Goal: Information Seeking & Learning: Learn about a topic

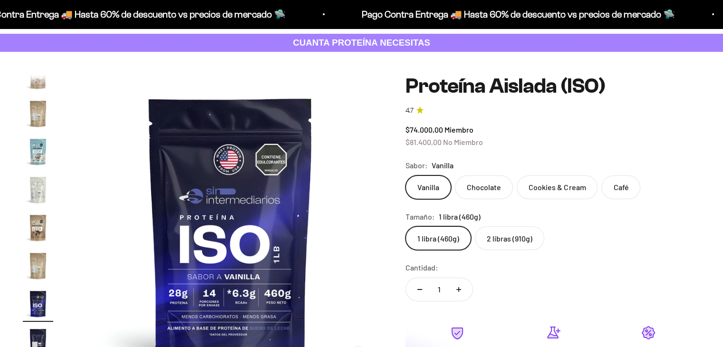
scroll to position [95, 0]
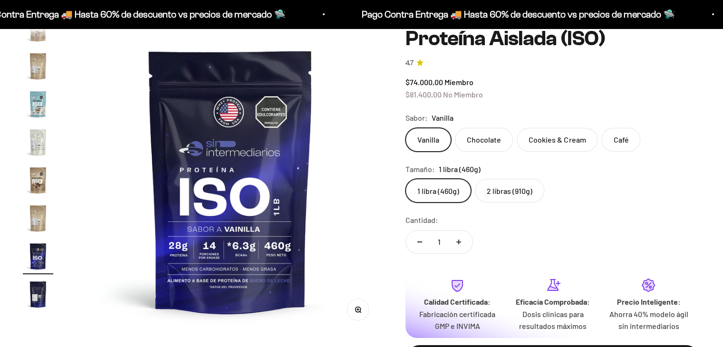
click at [266, 186] on img at bounding box center [230, 180] width 307 height 307
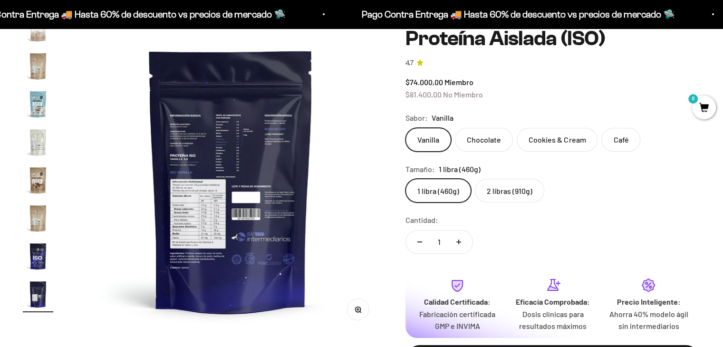
click at [266, 186] on img at bounding box center [230, 180] width 307 height 307
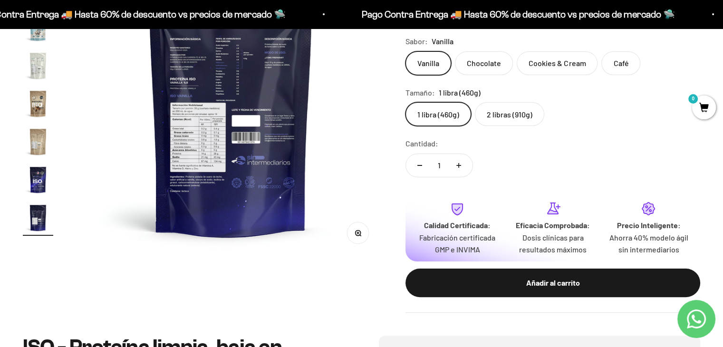
scroll to position [95, 0]
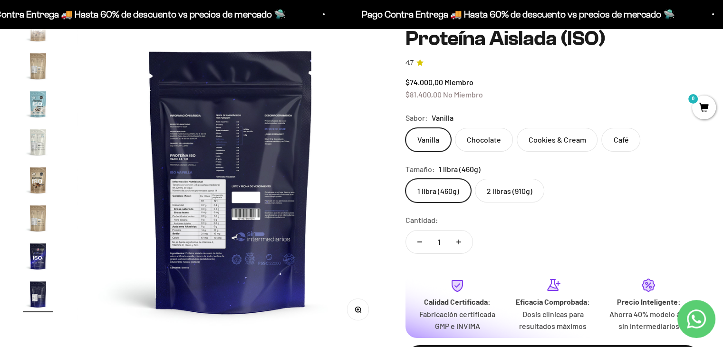
click at [43, 177] on img "Ir al artículo 14" at bounding box center [38, 180] width 30 height 30
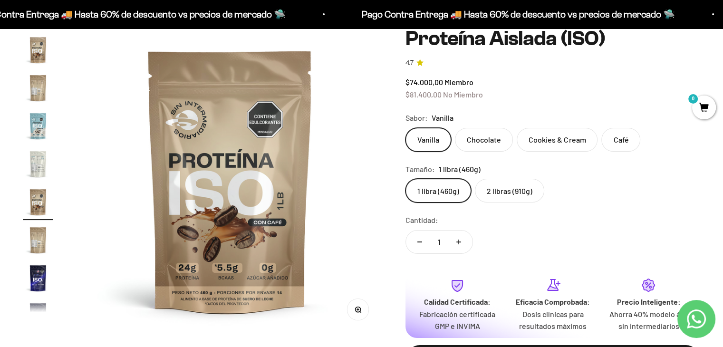
scroll to position [0, 4135]
click at [565, 141] on label "Cookies & Cream" at bounding box center [557, 140] width 81 height 24
click at [405, 128] on input "Cookies & Cream" at bounding box center [405, 127] width 0 height 0
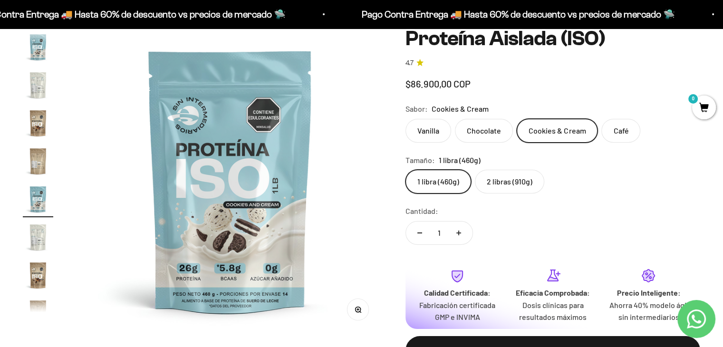
scroll to position [245, 0]
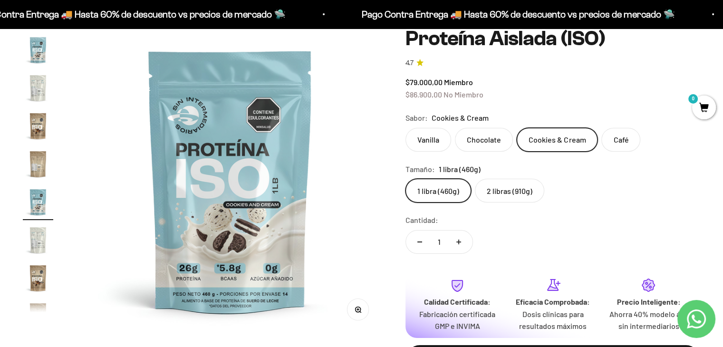
click at [491, 135] on label "Chocolate" at bounding box center [484, 140] width 58 height 24
click at [405, 128] on input "Chocolate" at bounding box center [405, 127] width 0 height 0
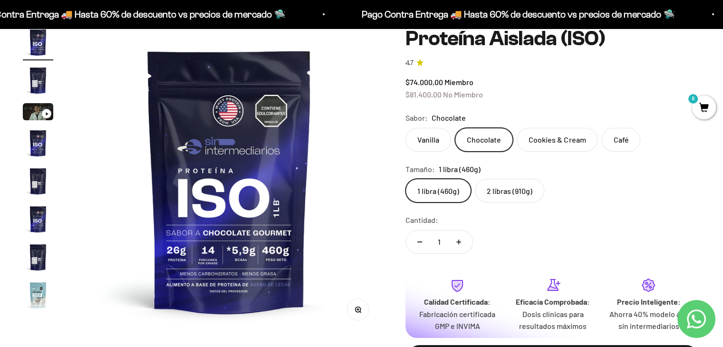
click at [558, 147] on label "Cookies & Cream" at bounding box center [557, 140] width 81 height 24
click at [405, 128] on input "Cookies & Cream" at bounding box center [405, 127] width 0 height 0
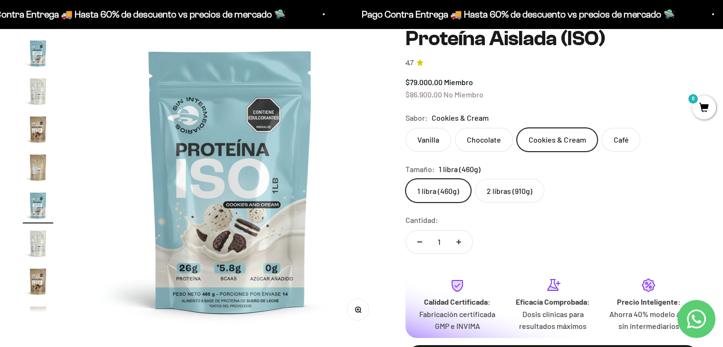
scroll to position [245, 0]
click at [513, 184] on label "2 libras (910g)" at bounding box center [509, 191] width 69 height 24
click at [405, 179] on input "2 libras (910g)" at bounding box center [405, 178] width 0 height 0
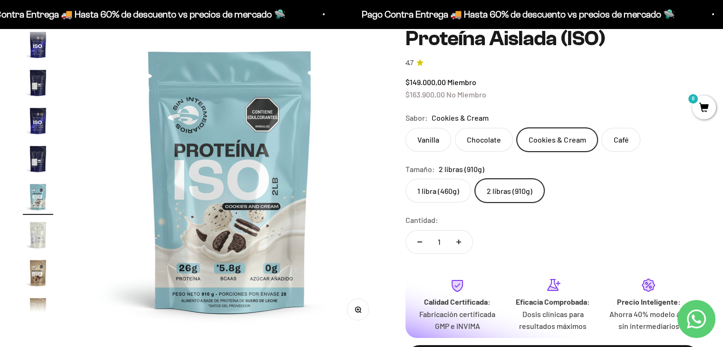
scroll to position [93, 0]
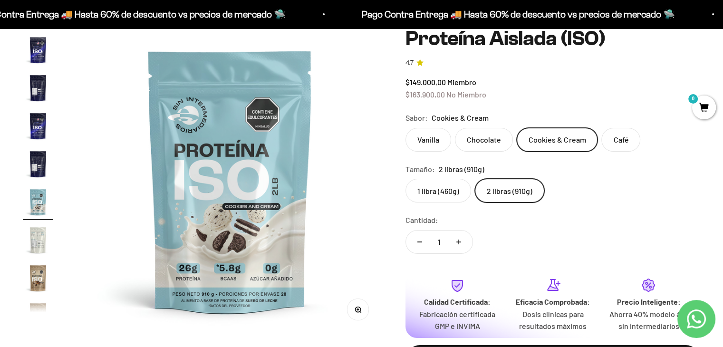
click at [431, 188] on label "1 libra (460g)" at bounding box center [438, 191] width 66 height 24
click at [405, 179] on input "1 libra (460g)" at bounding box center [405, 178] width 0 height 0
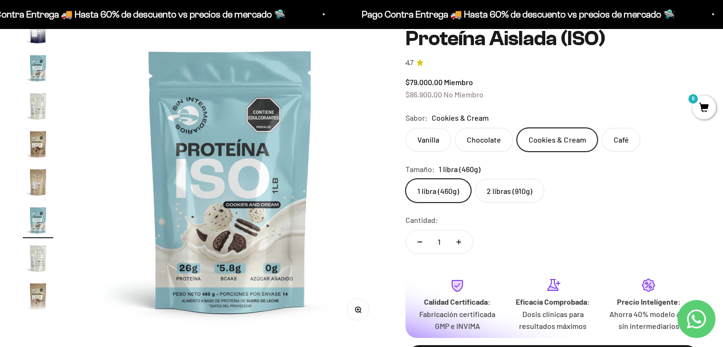
scroll to position [245, 0]
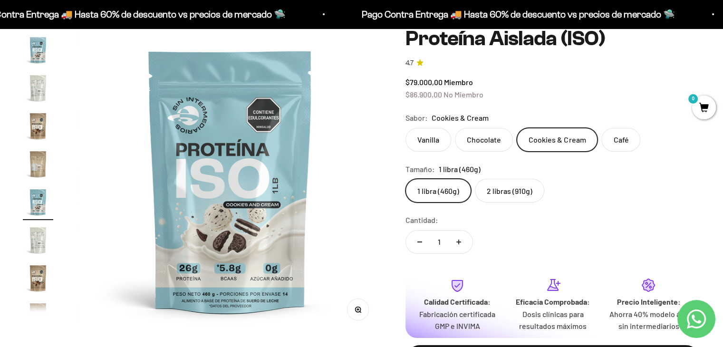
click at [493, 191] on label "2 libras (910g)" at bounding box center [509, 191] width 69 height 24
click at [405, 179] on input "2 libras (910g)" at bounding box center [405, 178] width 0 height 0
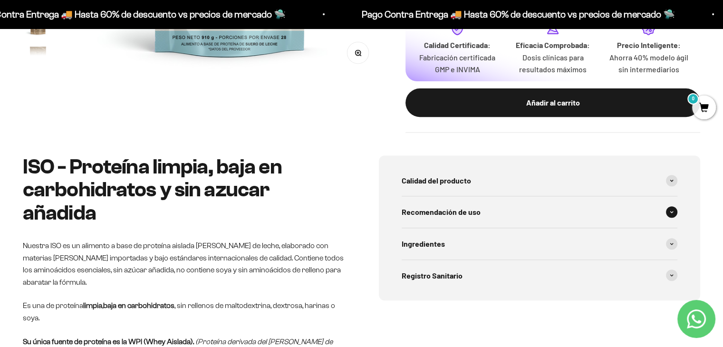
scroll to position [380, 0]
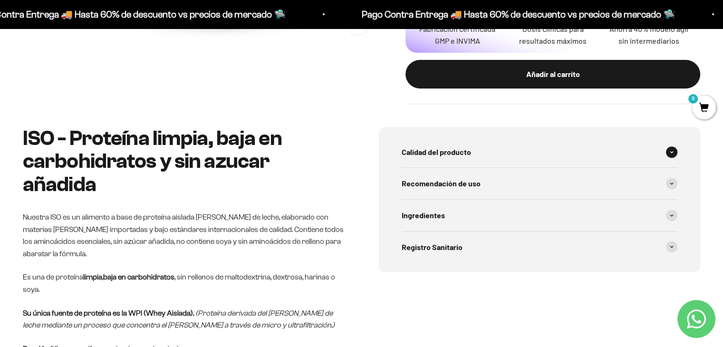
click at [493, 153] on div "Calidad del producto" at bounding box center [540, 151] width 276 height 31
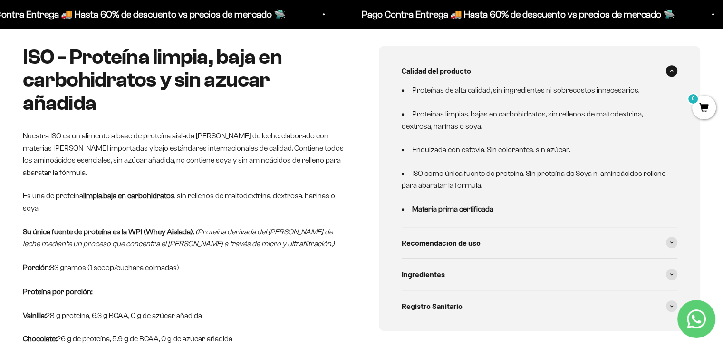
scroll to position [475, 0]
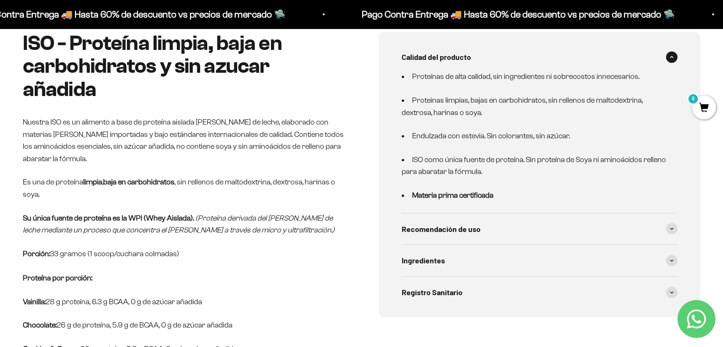
click at [487, 203] on details "Calidad del producto Proteínas de alta calidad, sin ingredientes ni sobrecostos…" at bounding box center [540, 127] width 276 height 172
click at [476, 198] on strong "Materia prima certificada" at bounding box center [452, 195] width 81 height 8
click at [468, 226] on span "Recomendación de uso" at bounding box center [441, 229] width 79 height 12
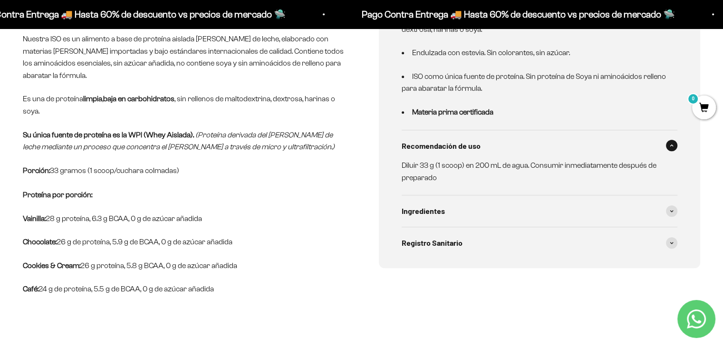
scroll to position [570, 0]
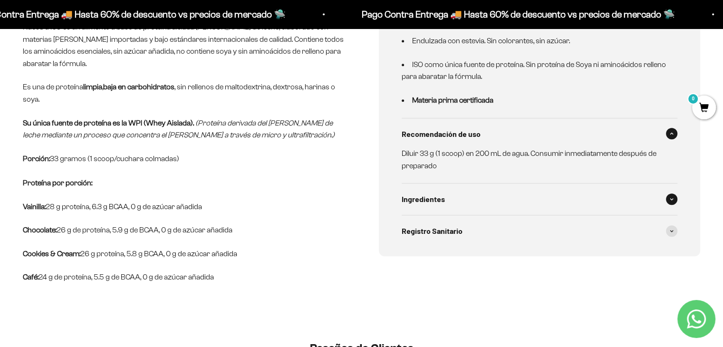
click at [452, 206] on div "Ingredientes" at bounding box center [540, 198] width 276 height 31
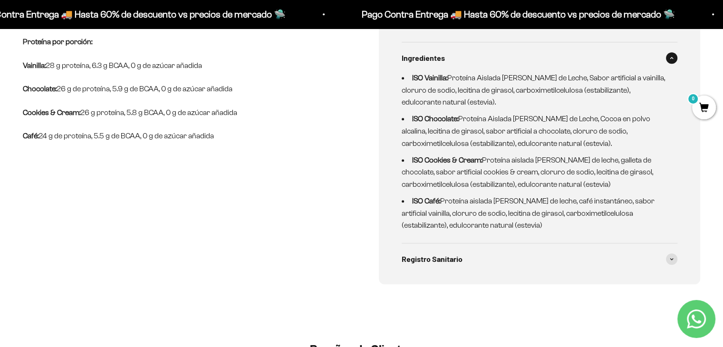
scroll to position [713, 0]
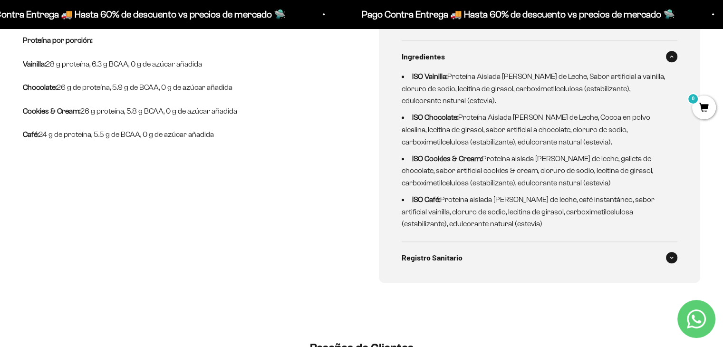
click at [449, 259] on span "Registro Sanitario" at bounding box center [432, 257] width 61 height 12
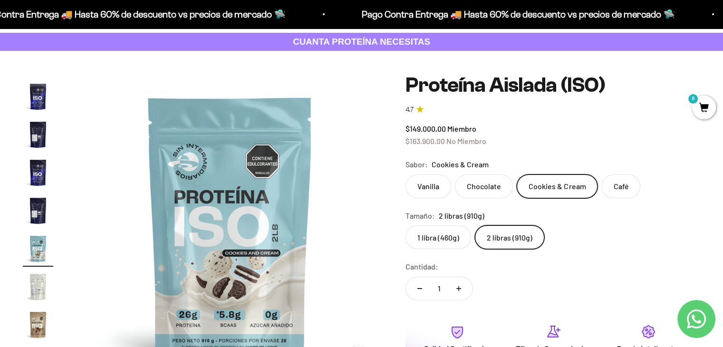
scroll to position [0, 0]
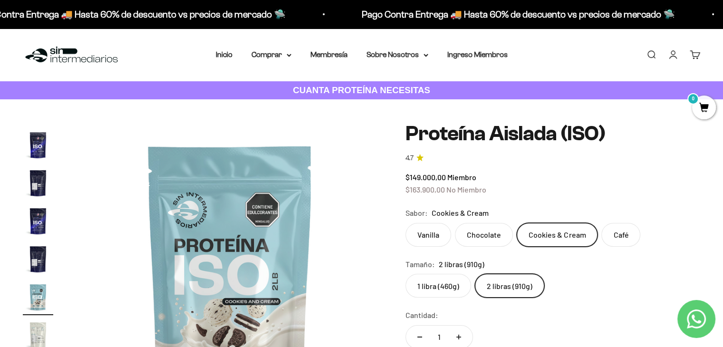
click at [352, 94] on strong "CUANTA PROTEÍNA NECESITAS" at bounding box center [361, 90] width 137 height 10
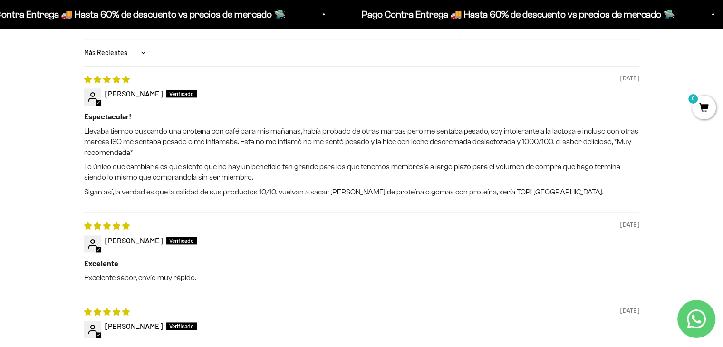
scroll to position [1093, 0]
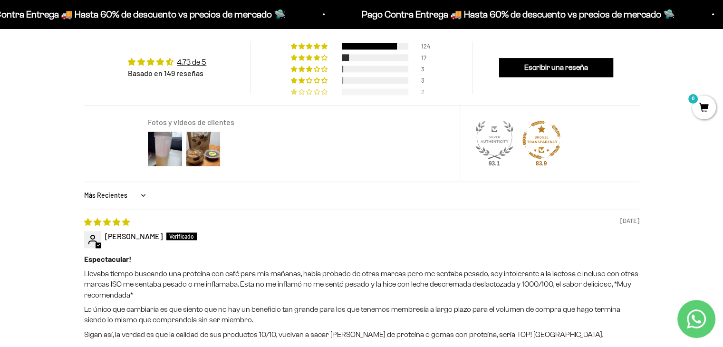
click at [343, 93] on div at bounding box center [375, 91] width 67 height 7
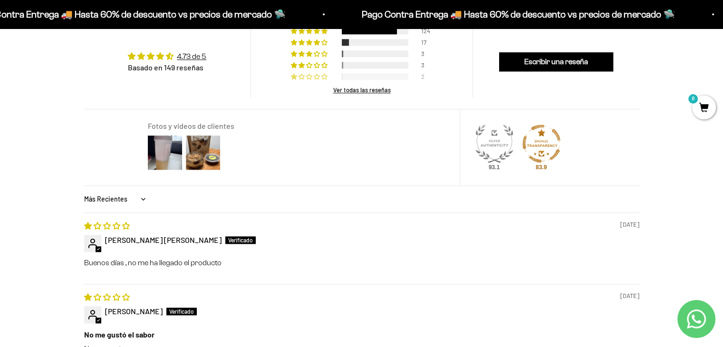
scroll to position [1082, 0]
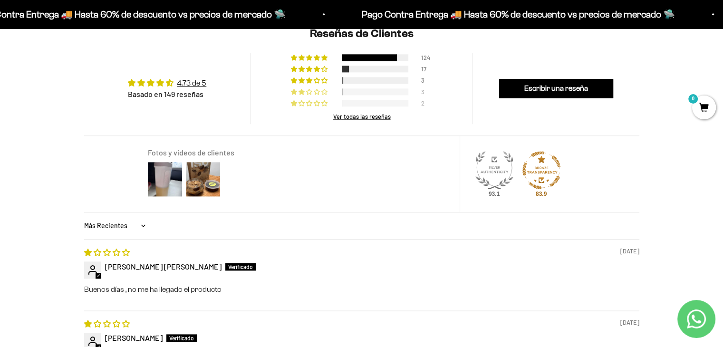
click at [343, 93] on div at bounding box center [375, 91] width 67 height 7
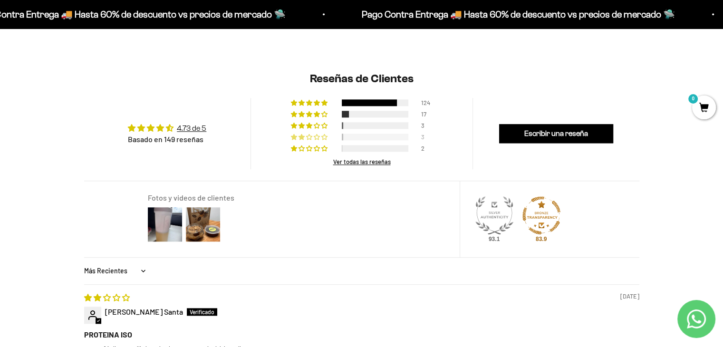
scroll to position [1034, 0]
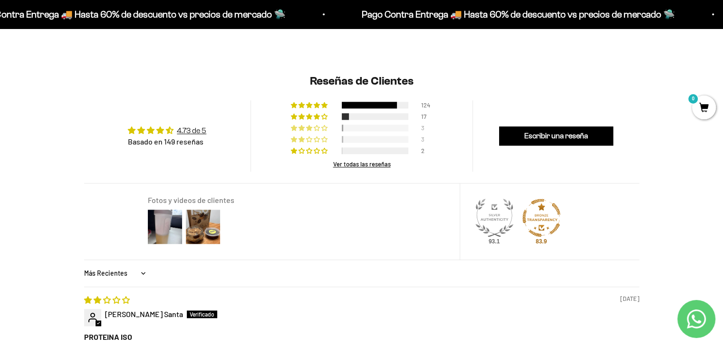
click at [387, 127] on div at bounding box center [375, 128] width 67 height 7
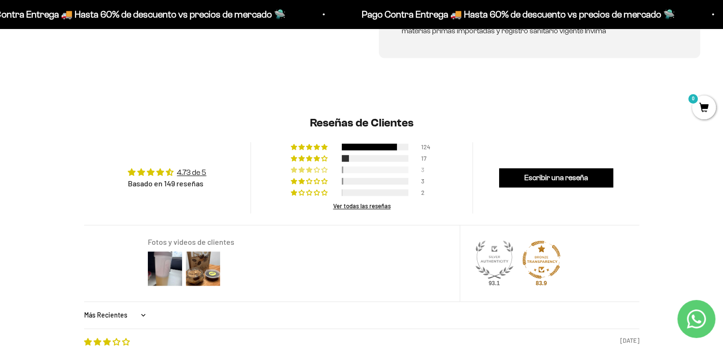
scroll to position [987, 0]
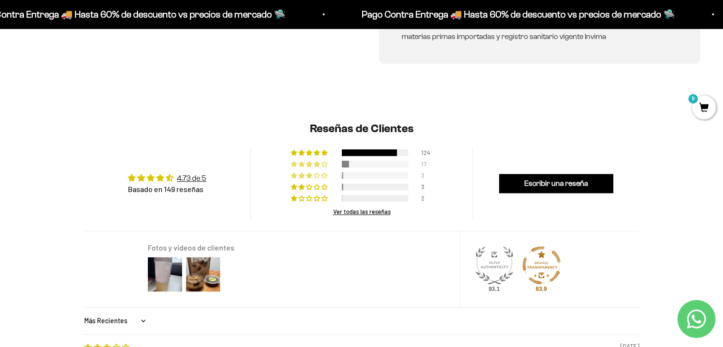
click at [348, 163] on div at bounding box center [345, 164] width 7 height 7
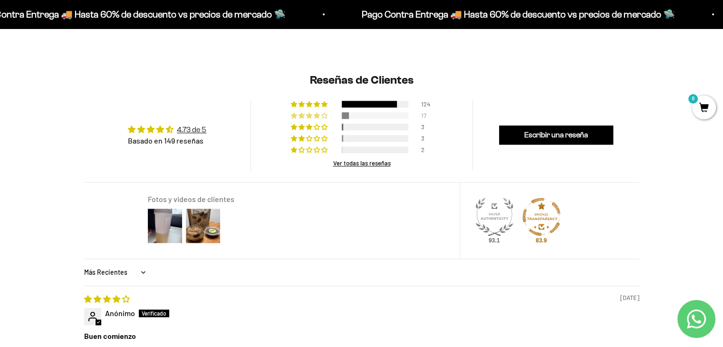
scroll to position [1034, 0]
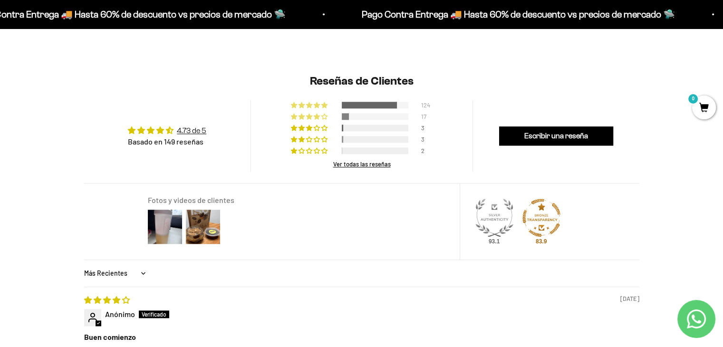
click at [367, 104] on div at bounding box center [369, 105] width 55 height 7
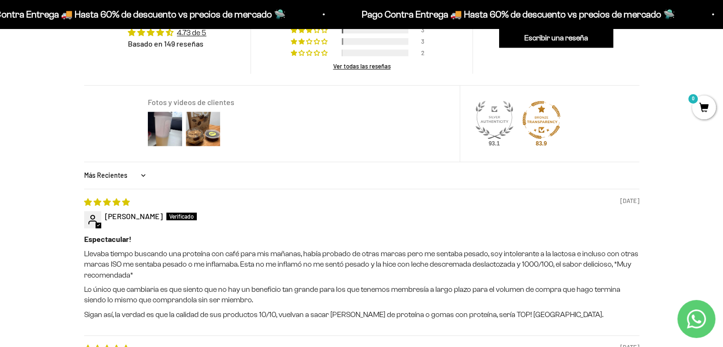
scroll to position [1129, 0]
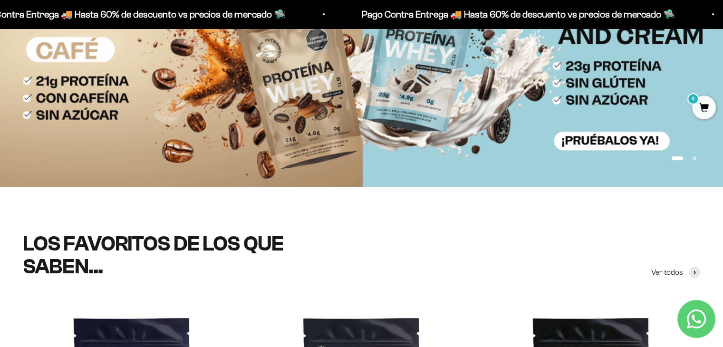
scroll to position [140, 0]
